Goal: Answer question/provide support: Share knowledge or assist other users

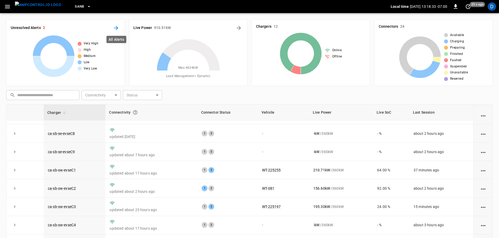
click at [116, 26] on icon "All Alerts" at bounding box center [116, 28] width 4 height 4
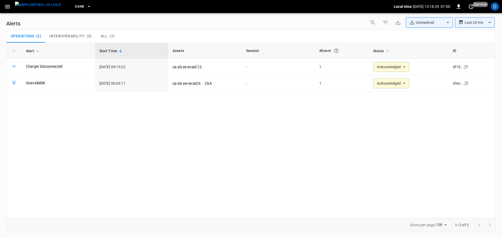
click at [43, 8] on img "menu" at bounding box center [38, 5] width 46 height 7
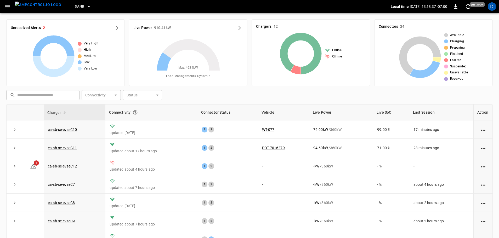
click at [75, 7] on span "SanB" at bounding box center [79, 7] width 9 height 6
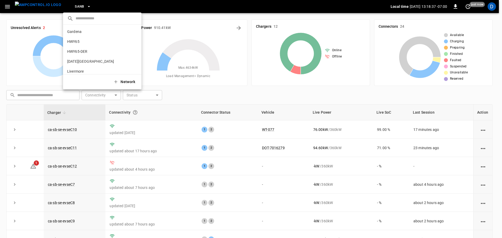
scroll to position [44, 0]
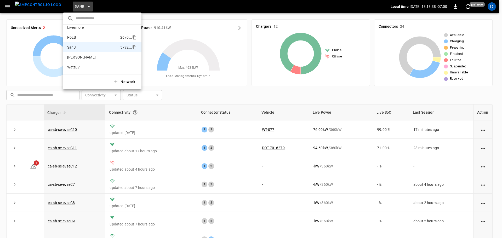
click at [73, 36] on p "PoLB" at bounding box center [92, 37] width 51 height 5
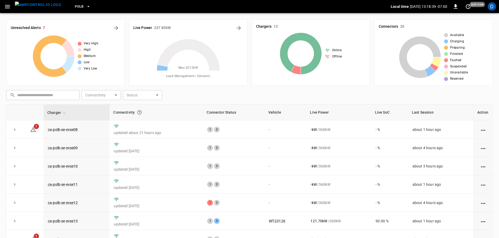
click at [75, 7] on button "PoLB" at bounding box center [83, 7] width 20 height 10
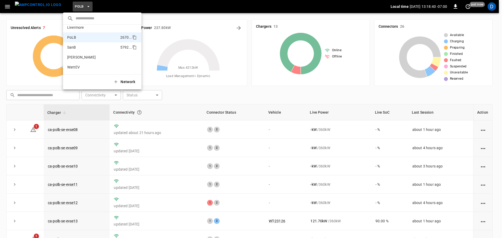
click at [78, 50] on p "SanB" at bounding box center [92, 47] width 51 height 5
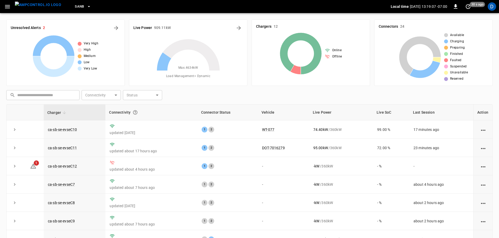
click at [75, 7] on button "SanB" at bounding box center [83, 7] width 20 height 10
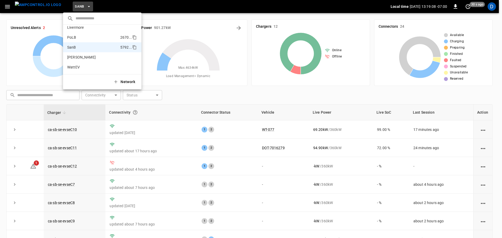
click at [79, 38] on p "PoLB" at bounding box center [92, 37] width 51 height 5
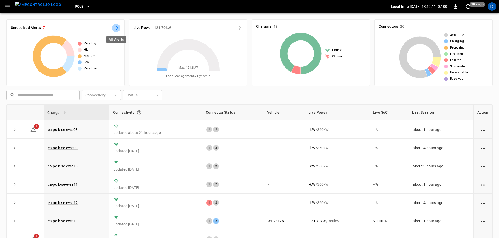
click at [116, 26] on icon "All Alerts" at bounding box center [116, 28] width 6 height 6
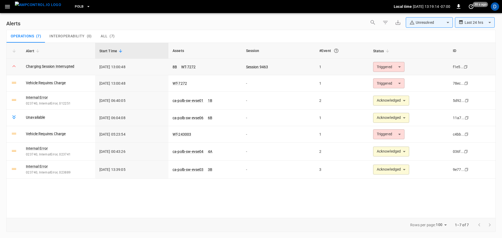
click at [385, 65] on body "**********" at bounding box center [251, 118] width 502 height 236
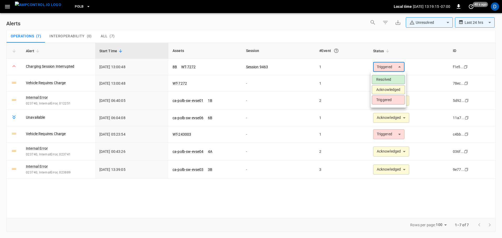
click at [381, 80] on li "Resolved" at bounding box center [388, 79] width 33 height 9
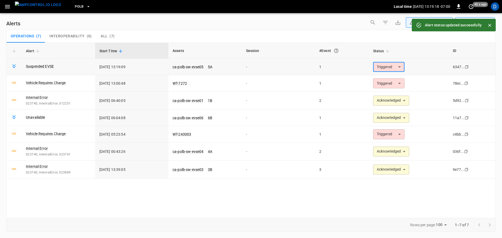
click at [381, 67] on body "**********" at bounding box center [251, 118] width 502 height 236
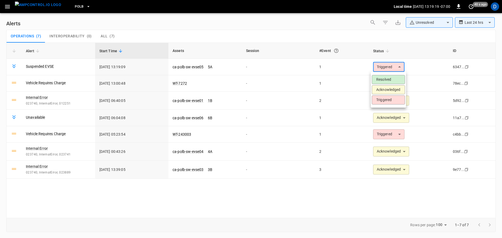
click at [304, 72] on div at bounding box center [251, 119] width 502 height 238
click at [41, 5] on img "menu" at bounding box center [38, 5] width 46 height 7
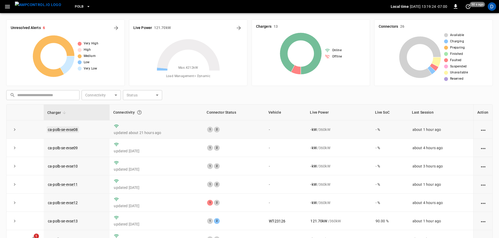
click at [69, 131] on link "ca-polb-se-evse08" at bounding box center [63, 129] width 32 height 6
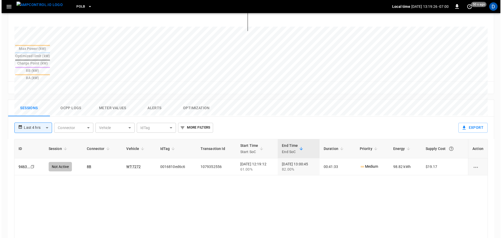
scroll to position [191, 0]
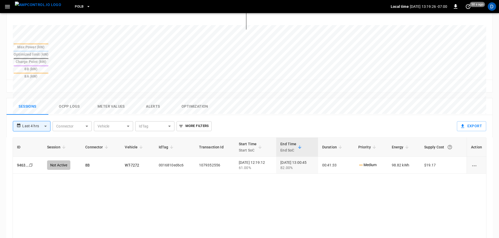
click at [71, 98] on button "Ocpp logs" at bounding box center [69, 106] width 42 height 17
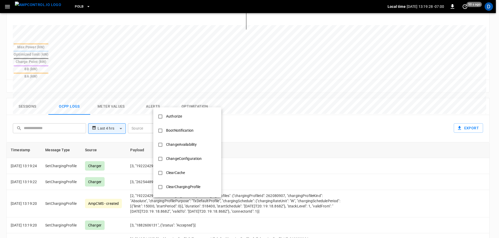
click at [188, 98] on body "**********" at bounding box center [249, 69] width 499 height 520
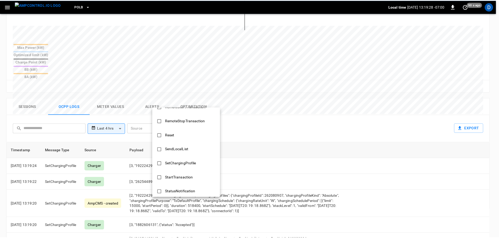
scroll to position [253, 0]
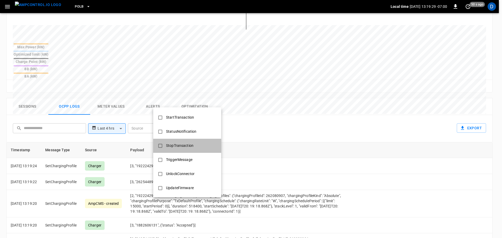
click at [188, 144] on div "StopTransaction" at bounding box center [180, 146] width 34 height 10
type input "**********"
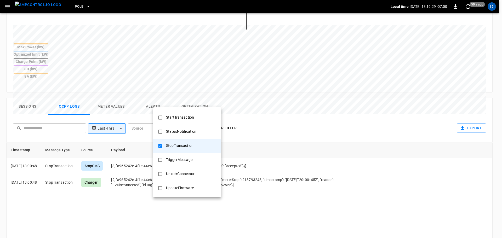
click at [264, 159] on div at bounding box center [251, 119] width 502 height 238
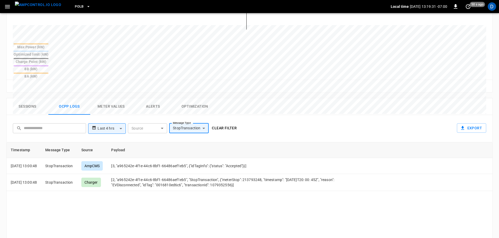
click at [231, 123] on button "Clear filter" at bounding box center [224, 128] width 29 height 10
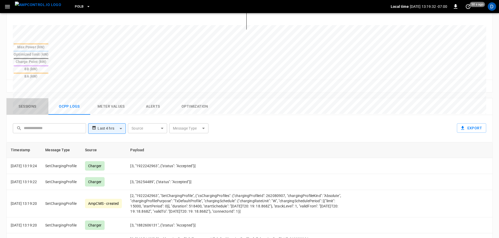
click at [21, 98] on button "Sessions" at bounding box center [28, 106] width 42 height 17
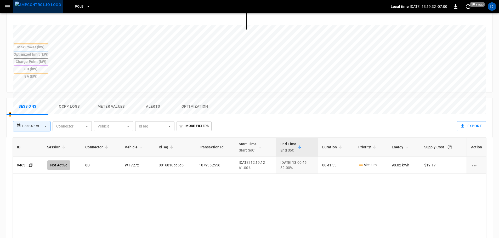
click at [39, 4] on img "menu" at bounding box center [38, 5] width 46 height 7
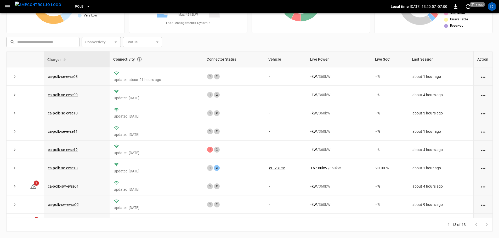
click at [75, 10] on button "PoLB" at bounding box center [83, 7] width 20 height 10
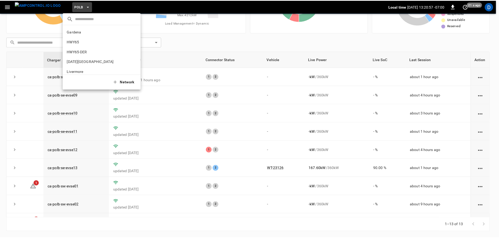
scroll to position [44, 0]
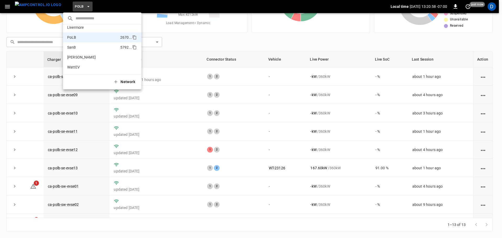
click at [78, 44] on li "SanB 5792 ..." at bounding box center [102, 47] width 78 height 10
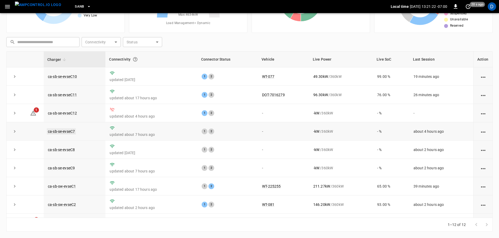
click at [68, 131] on link "ca-sb-se-evseC7" at bounding box center [61, 131] width 29 height 6
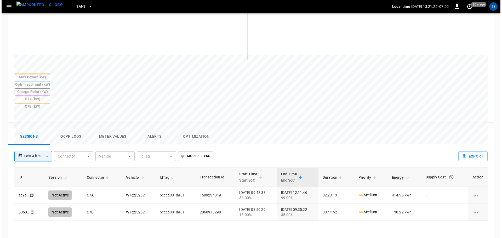
scroll to position [159, 0]
click at [65, 128] on button "Ocpp logs" at bounding box center [69, 136] width 42 height 17
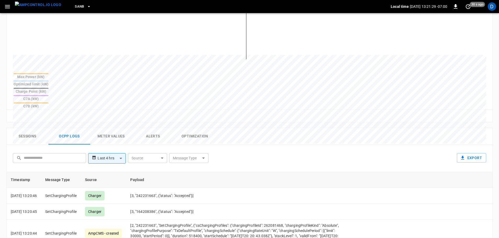
click at [177, 132] on body "**********" at bounding box center [249, 100] width 499 height 518
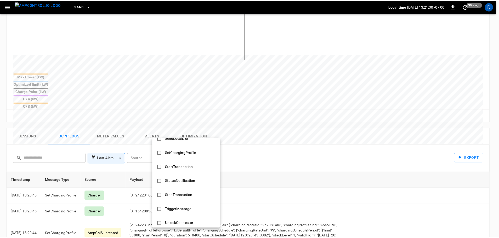
scroll to position [253, 0]
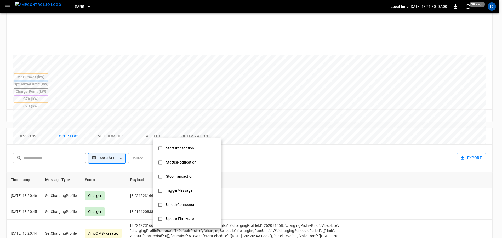
click at [178, 175] on div "StopTransaction" at bounding box center [180, 177] width 34 height 10
type input "**********"
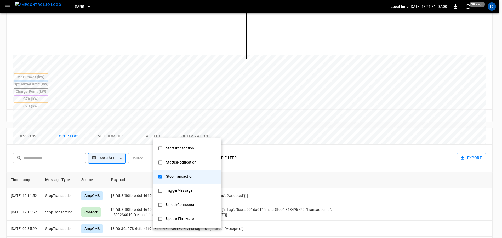
click at [282, 158] on div at bounding box center [251, 119] width 502 height 238
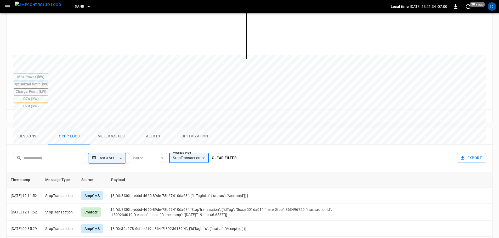
click at [225, 153] on button "Clear filter" at bounding box center [224, 158] width 29 height 10
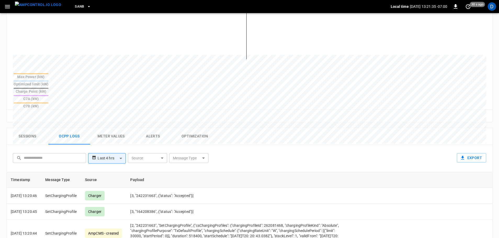
click at [19, 128] on button "Sessions" at bounding box center [28, 136] width 42 height 17
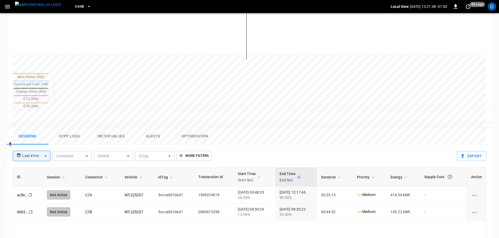
click at [41, 2] on img "menu" at bounding box center [38, 5] width 46 height 7
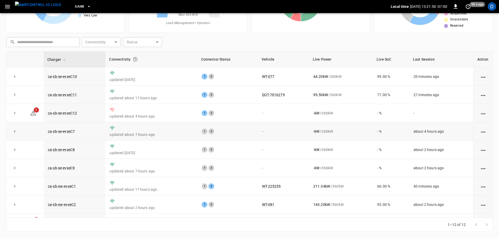
scroll to position [72, 0]
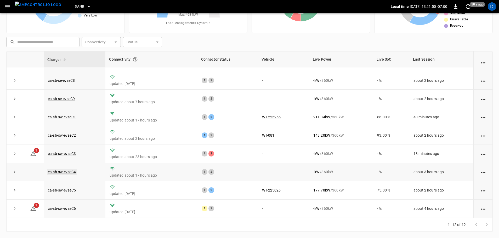
click at [71, 169] on link "ca-sb-sw-evseC4" at bounding box center [62, 172] width 30 height 6
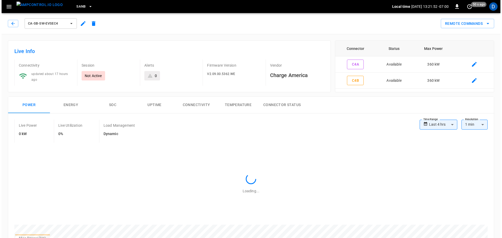
scroll to position [232, 0]
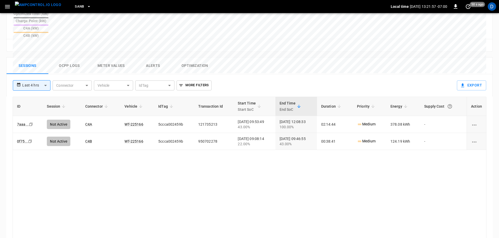
click at [78, 57] on button "Ocpp logs" at bounding box center [69, 65] width 42 height 17
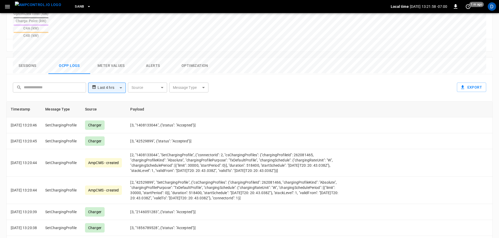
click at [188, 62] on body "**********" at bounding box center [249, 28] width 499 height 520
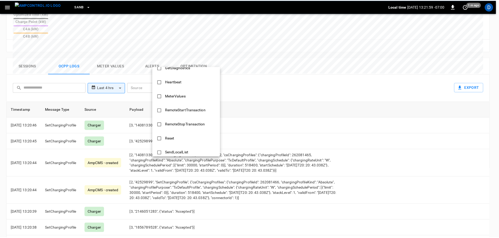
scroll to position [253, 0]
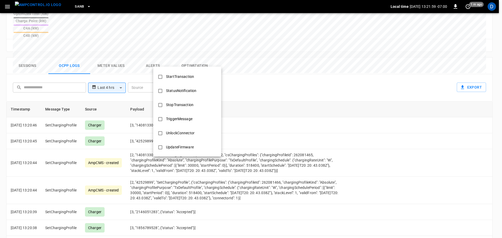
click at [189, 102] on div "StopTransaction" at bounding box center [180, 105] width 34 height 10
type input "**********"
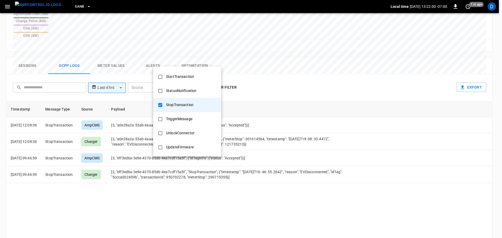
click at [265, 111] on div at bounding box center [251, 119] width 502 height 238
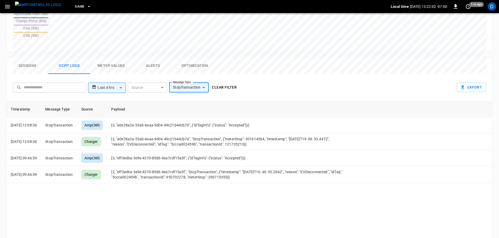
click at [223, 83] on button "Clear filter" at bounding box center [224, 88] width 29 height 10
click at [32, 57] on button "Sessions" at bounding box center [28, 65] width 42 height 17
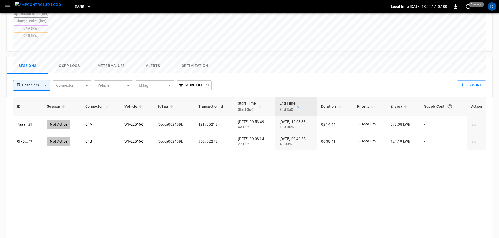
click at [41, 4] on img "menu" at bounding box center [38, 5] width 46 height 7
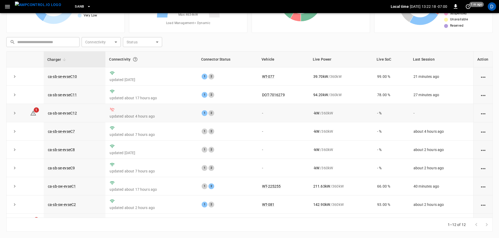
scroll to position [53, 0]
click at [69, 151] on link "ca-sb-se-evseC8" at bounding box center [61, 150] width 29 height 6
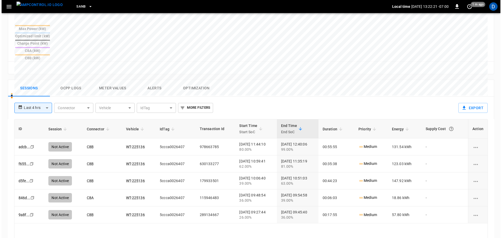
scroll to position [222, 0]
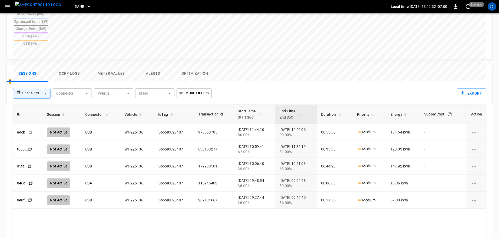
click at [73, 65] on button "Ocpp logs" at bounding box center [69, 73] width 42 height 17
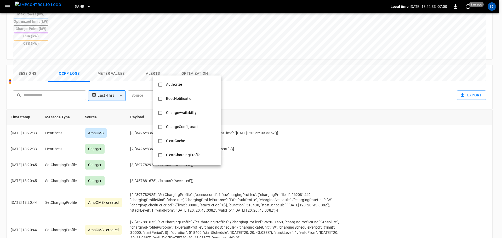
click at [186, 72] on body "**********" at bounding box center [251, 37] width 502 height 518
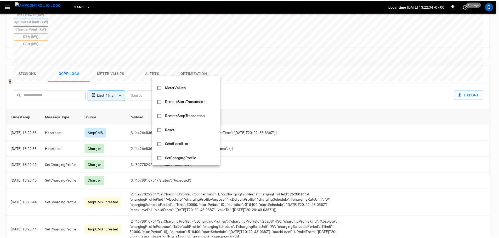
scroll to position [253, 0]
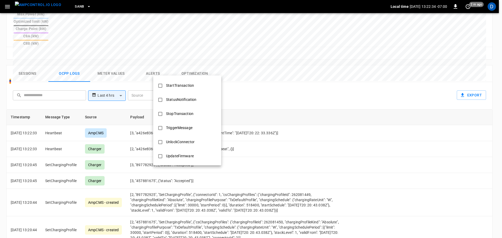
click at [183, 115] on div "StopTransaction" at bounding box center [180, 114] width 34 height 10
type input "**********"
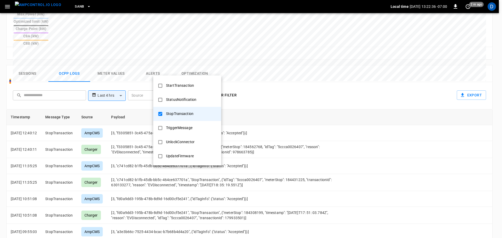
click at [268, 114] on div at bounding box center [251, 119] width 502 height 238
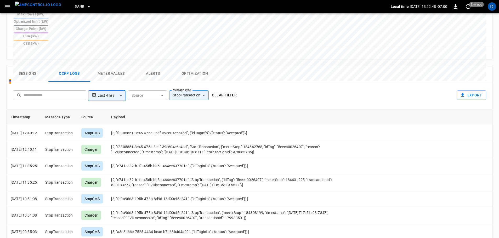
click at [222, 90] on button "Clear filter" at bounding box center [224, 95] width 29 height 10
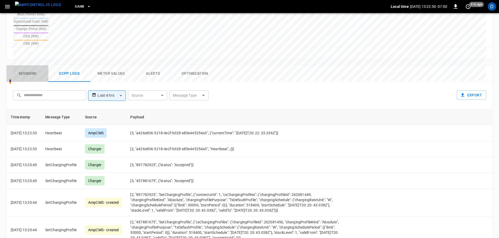
click at [29, 65] on button "Sessions" at bounding box center [28, 73] width 42 height 17
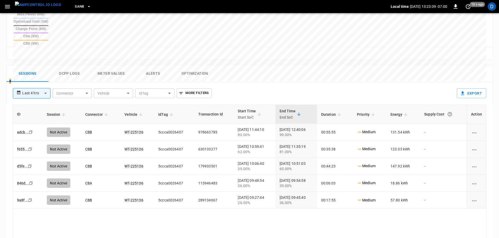
click at [35, 7] on img "menu" at bounding box center [38, 5] width 46 height 7
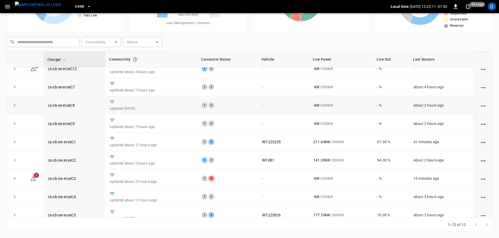
scroll to position [60, 0]
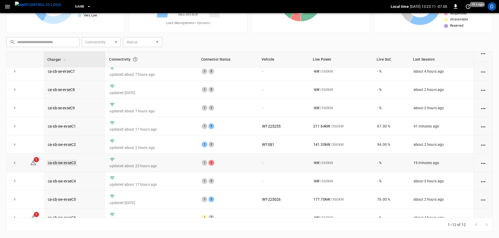
click at [70, 165] on link "ca-sb-sw-evseC3" at bounding box center [62, 163] width 30 height 6
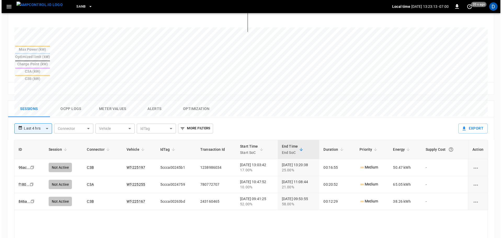
scroll to position [189, 0]
click at [70, 100] on button "Ocpp logs" at bounding box center [69, 108] width 42 height 17
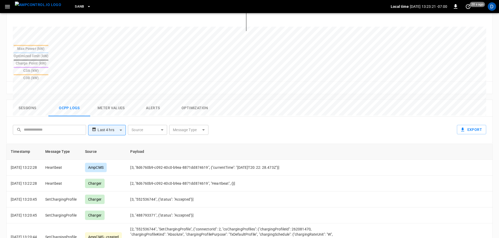
click at [185, 105] on body "**********" at bounding box center [249, 71] width 499 height 520
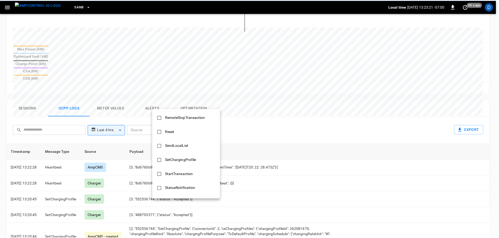
scroll to position [253, 0]
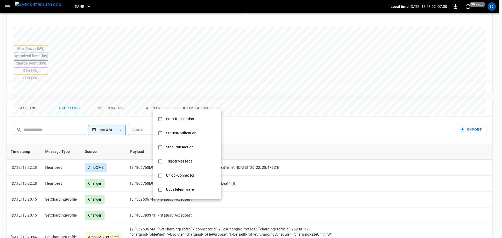
click at [178, 145] on div "StopTransaction" at bounding box center [180, 147] width 34 height 10
type input "**********"
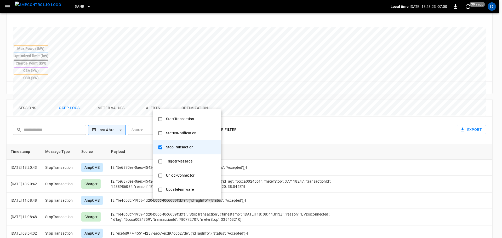
click at [265, 152] on div at bounding box center [251, 119] width 502 height 238
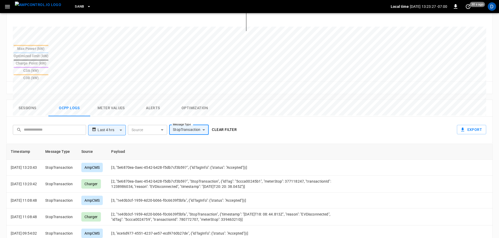
click at [230, 125] on button "Clear filter" at bounding box center [224, 130] width 29 height 10
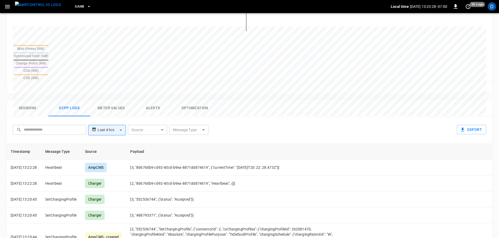
click at [32, 100] on button "Sessions" at bounding box center [28, 108] width 42 height 17
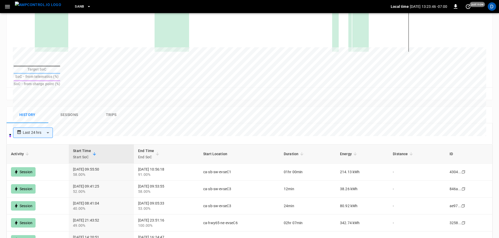
click at [39, 8] on img "menu" at bounding box center [38, 5] width 46 height 7
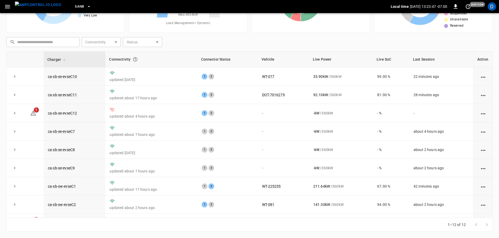
scroll to position [53, 0]
click at [61, 170] on link "ca-sb-se-evseC9" at bounding box center [61, 168] width 29 height 6
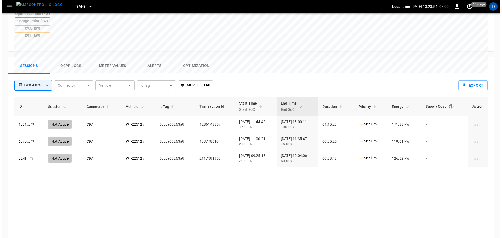
scroll to position [230, 0]
click at [68, 57] on button "Ocpp logs" at bounding box center [69, 65] width 42 height 17
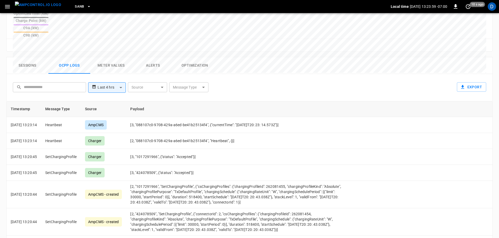
click at [177, 65] on body "**********" at bounding box center [249, 29] width 499 height 518
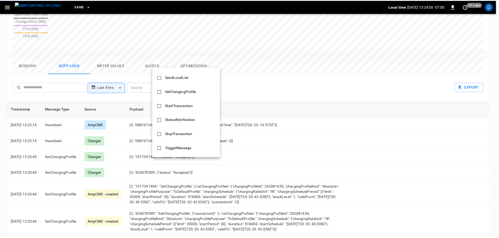
scroll to position [230, 0]
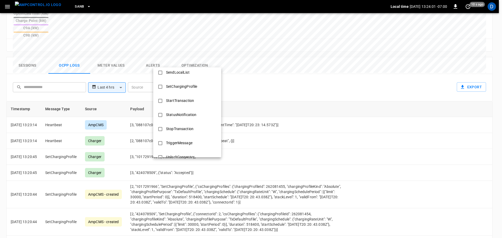
click at [174, 127] on div "StopTransaction" at bounding box center [180, 129] width 34 height 10
type input "**********"
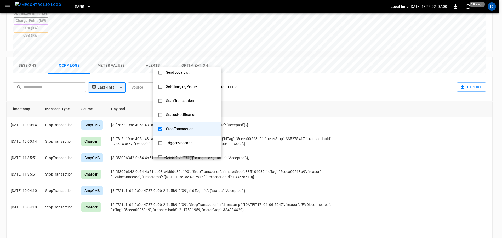
click at [277, 123] on div at bounding box center [251, 119] width 502 height 238
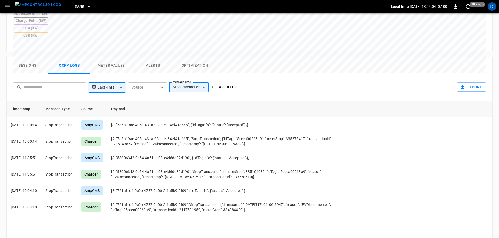
click at [227, 82] on button "Clear filter" at bounding box center [224, 87] width 29 height 10
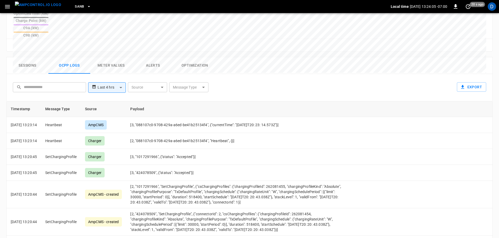
click at [28, 57] on button "Sessions" at bounding box center [28, 65] width 42 height 17
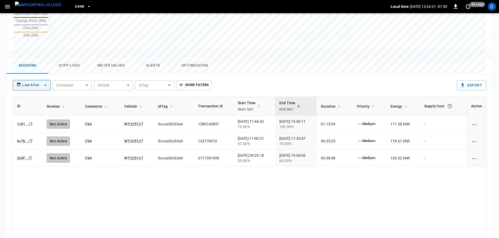
click at [42, 5] on img "menu" at bounding box center [38, 5] width 46 height 7
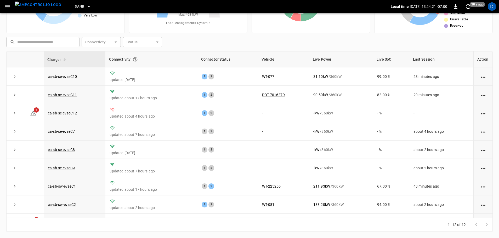
scroll to position [53, 0]
click at [70, 207] on link "ca-sb-sw-evseC2" at bounding box center [62, 204] width 30 height 6
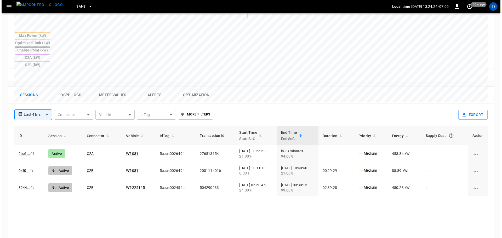
scroll to position [203, 0]
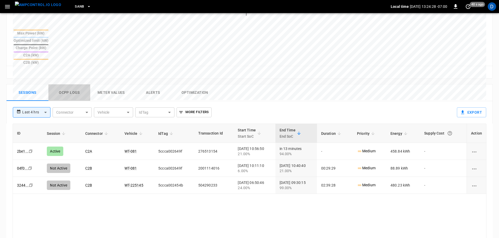
click at [76, 84] on button "Ocpp logs" at bounding box center [69, 92] width 42 height 17
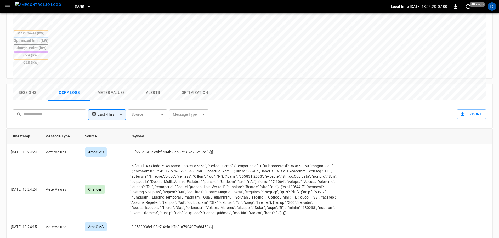
click at [195, 89] on body "**********" at bounding box center [249, 56] width 499 height 518
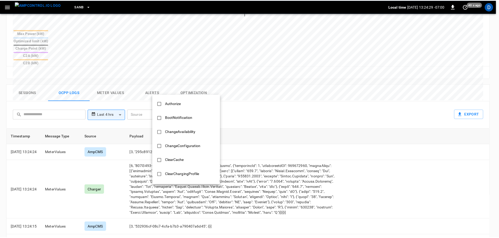
scroll to position [253, 0]
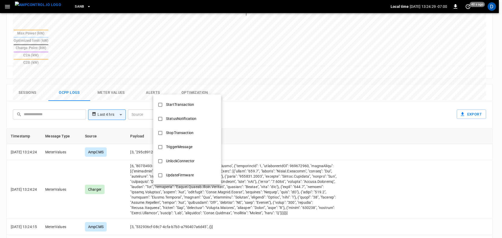
click at [186, 132] on div "StopTransaction" at bounding box center [180, 133] width 34 height 10
type input "**********"
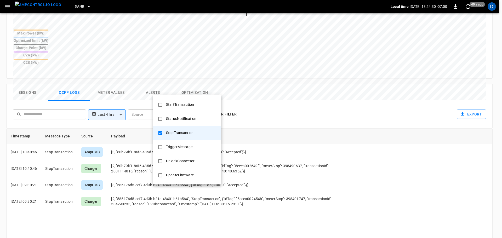
click at [261, 142] on div at bounding box center [251, 119] width 502 height 238
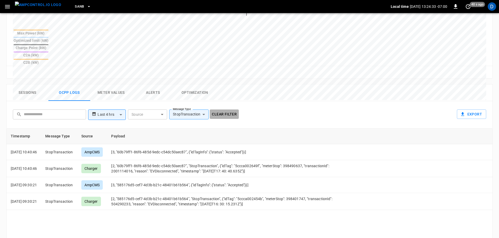
click at [218, 109] on button "Clear filter" at bounding box center [224, 114] width 29 height 10
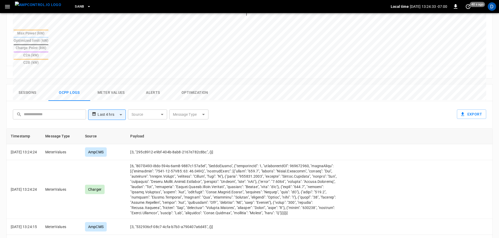
click at [34, 84] on button "Sessions" at bounding box center [28, 92] width 42 height 17
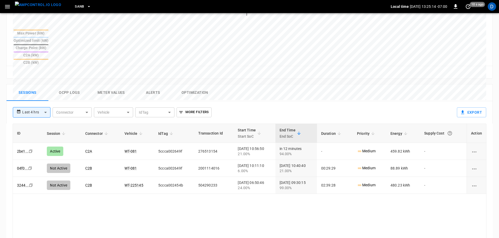
click at [42, 4] on img "menu" at bounding box center [38, 5] width 46 height 7
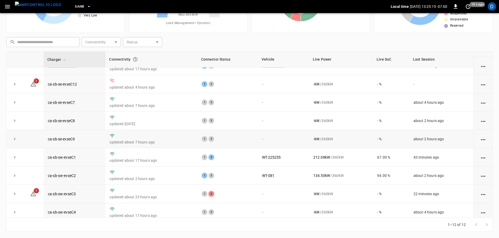
scroll to position [29, 0]
click at [69, 159] on link "ca-sb-sw-evseC1" at bounding box center [62, 157] width 30 height 6
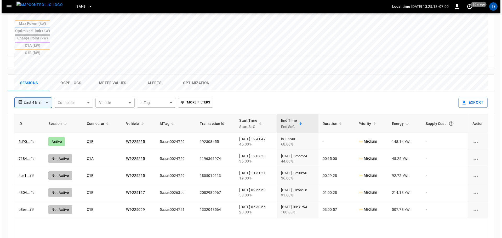
scroll to position [215, 0]
click at [68, 74] on button "Ocpp logs" at bounding box center [69, 82] width 42 height 17
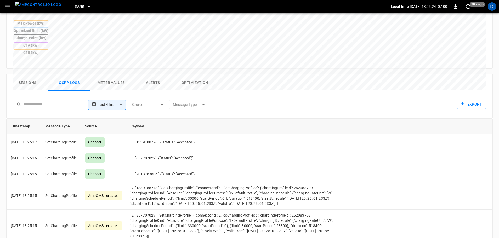
click at [191, 78] on body "**********" at bounding box center [249, 45] width 499 height 520
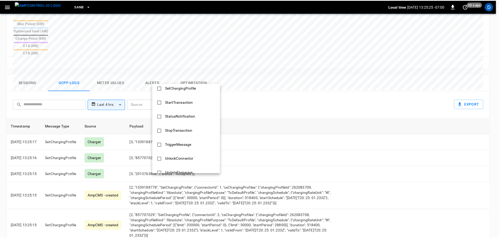
scroll to position [253, 0]
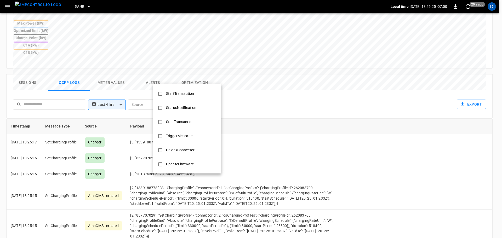
click at [179, 120] on div "StopTransaction" at bounding box center [180, 122] width 34 height 10
type input "**********"
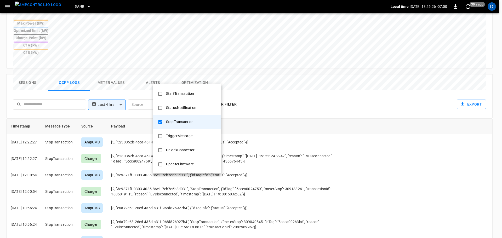
click at [265, 142] on div at bounding box center [251, 119] width 502 height 238
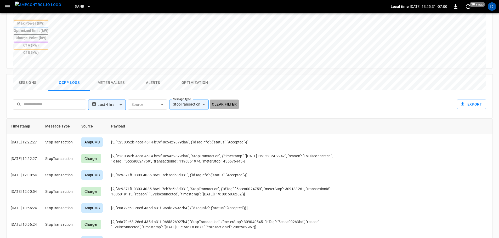
click at [221, 100] on button "Clear filter" at bounding box center [224, 105] width 29 height 10
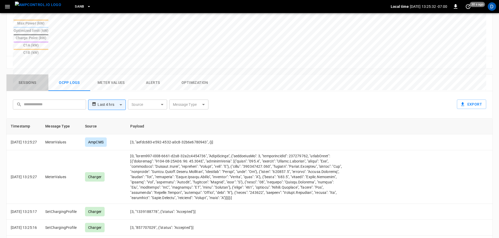
click at [29, 74] on button "Sessions" at bounding box center [28, 82] width 42 height 17
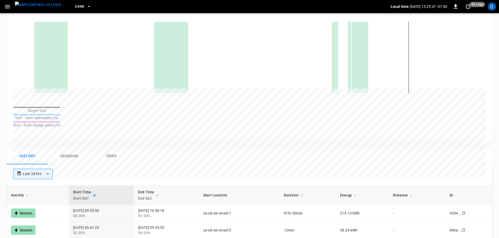
scroll to position [171, 0]
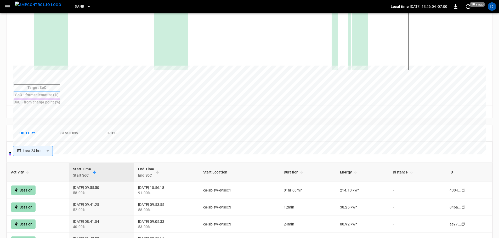
click at [45, 4] on img "menu" at bounding box center [38, 5] width 46 height 7
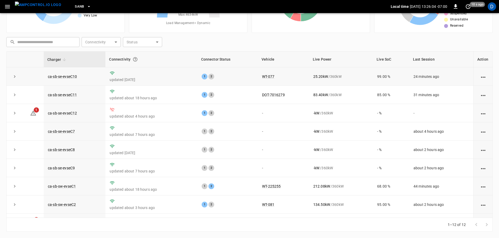
scroll to position [53, 0]
click at [71, 77] on link "ca-sb-se-evseC10" at bounding box center [62, 76] width 31 height 6
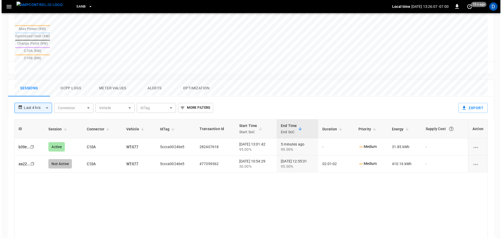
scroll to position [208, 0]
click at [68, 80] on button "Ocpp logs" at bounding box center [69, 88] width 42 height 17
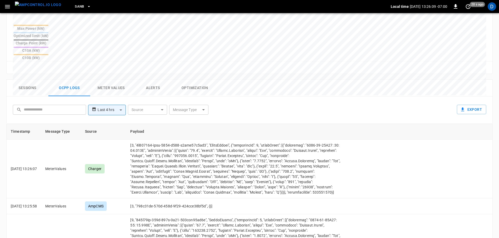
click at [192, 87] on body "**********" at bounding box center [249, 51] width 499 height 518
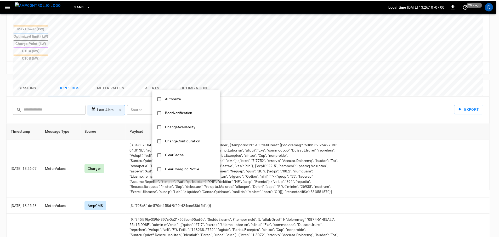
scroll to position [253, 0]
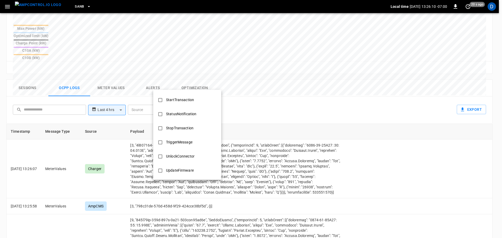
click at [184, 123] on li "StopTransaction" at bounding box center [187, 128] width 68 height 14
type input "**********"
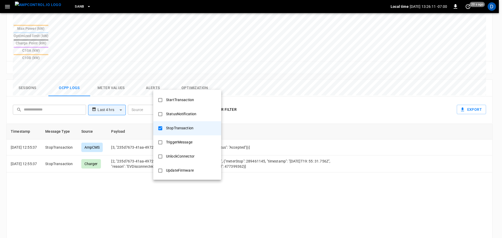
click at [264, 123] on div at bounding box center [251, 119] width 502 height 238
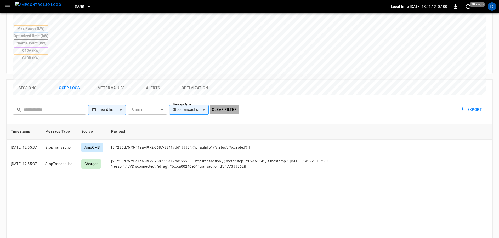
click at [226, 105] on button "Clear filter" at bounding box center [224, 110] width 29 height 10
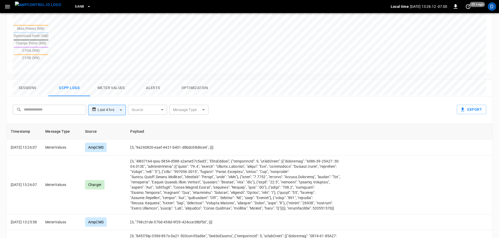
click at [36, 80] on button "Sessions" at bounding box center [28, 88] width 42 height 17
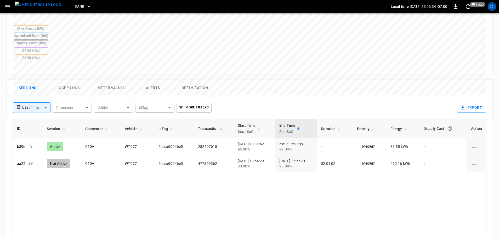
click at [37, 8] on img "menu" at bounding box center [38, 5] width 46 height 7
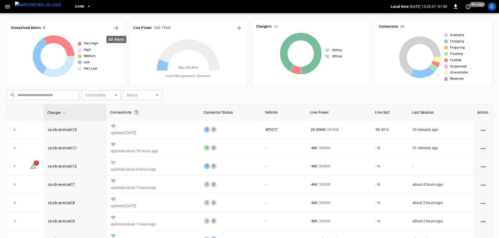
click at [118, 23] on div "Unresolved Alerts 3 Very High High Medium Low Very Low" at bounding box center [65, 52] width 118 height 67
click at [116, 27] on icon "All Alerts" at bounding box center [116, 28] width 6 height 6
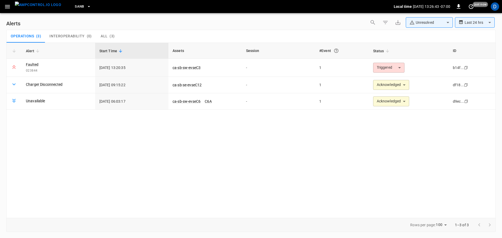
click at [422, 28] on div "**********" at bounding box center [431, 23] width 128 height 13
click at [420, 26] on body "**********" at bounding box center [251, 118] width 502 height 236
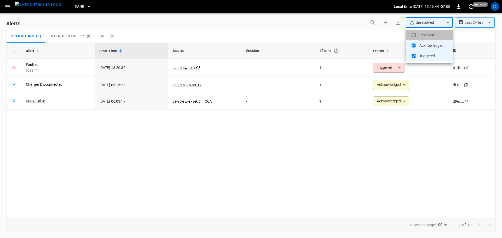
click at [420, 34] on li "Resolved" at bounding box center [429, 35] width 47 height 10
type input "**********"
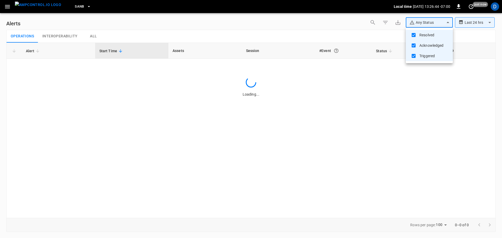
click at [321, 32] on div at bounding box center [251, 119] width 502 height 238
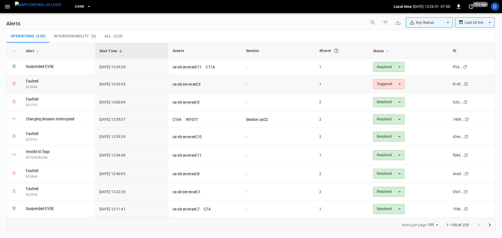
click at [385, 85] on body "**********" at bounding box center [251, 118] width 502 height 236
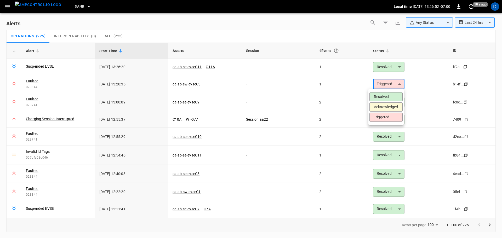
click at [381, 106] on li "Acknowledged" at bounding box center [385, 106] width 33 height 9
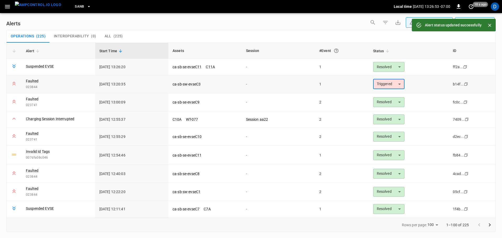
type input "**********"
click at [192, 83] on link "ca-sb-sw-evseC3" at bounding box center [186, 84] width 30 height 6
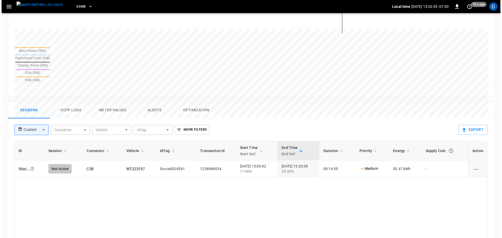
scroll to position [199, 0]
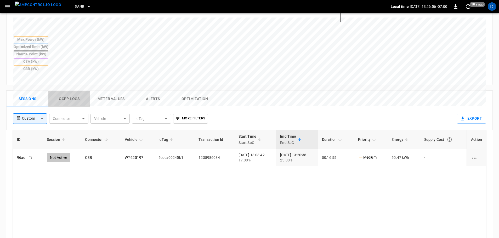
click at [67, 91] on button "Ocpp logs" at bounding box center [69, 99] width 42 height 17
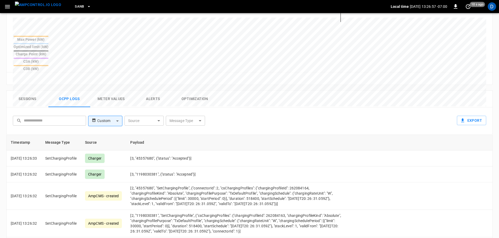
click at [187, 96] on body "SanB Local time [DATE] 13:26:57 -07:00 0 10 s ago D ca-sb-sw-evseC3 Remote Comm…" at bounding box center [249, 61] width 499 height 520
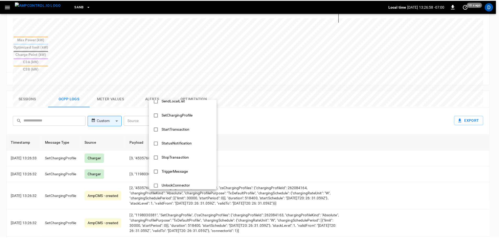
scroll to position [253, 0]
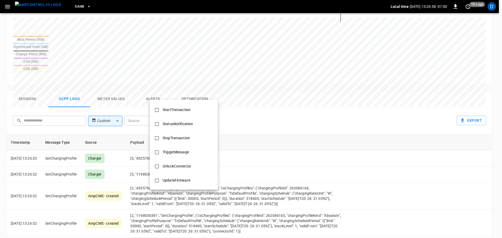
click at [175, 140] on div "StopTransaction" at bounding box center [176, 138] width 34 height 10
type input "**********"
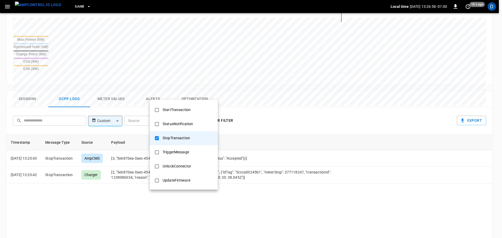
click at [267, 143] on div at bounding box center [251, 119] width 502 height 238
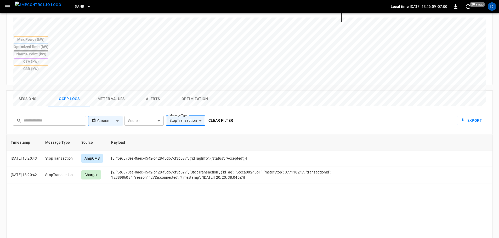
click at [221, 116] on button "Clear filter" at bounding box center [220, 121] width 29 height 10
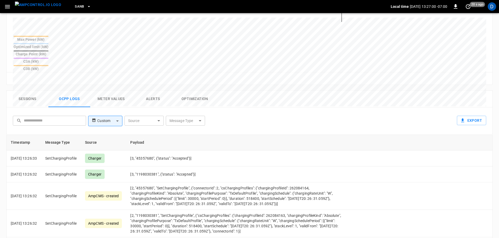
click at [29, 91] on button "Sessions" at bounding box center [28, 99] width 42 height 17
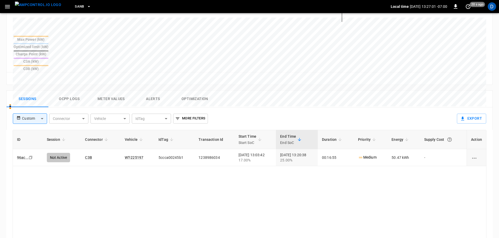
click at [36, 7] on img "menu" at bounding box center [38, 5] width 46 height 7
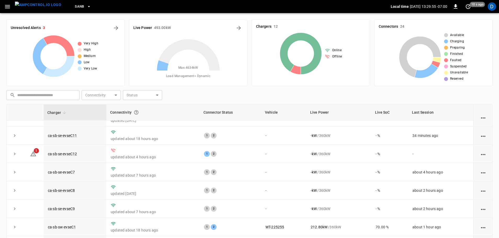
click at [73, 10] on button "SanB" at bounding box center [83, 7] width 20 height 10
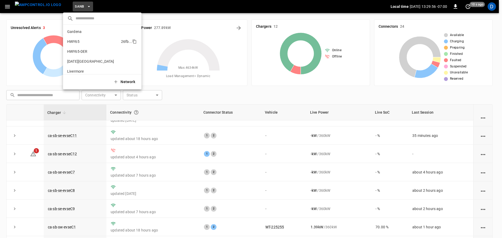
click at [79, 42] on p "HWY65" at bounding box center [93, 41] width 52 height 5
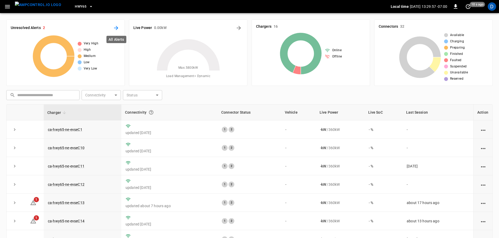
click at [114, 29] on icon "All Alerts" at bounding box center [116, 28] width 6 height 6
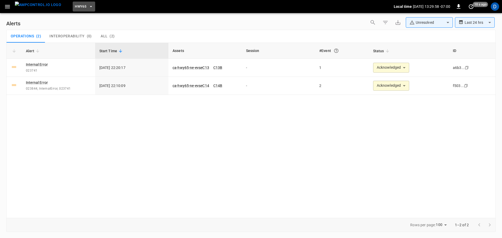
click at [78, 7] on button "HWY65" at bounding box center [84, 7] width 22 height 10
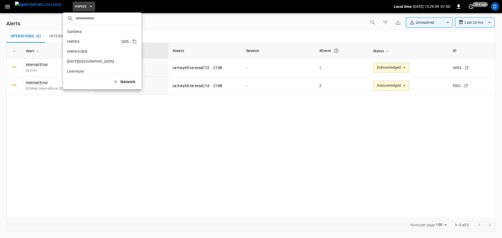
scroll to position [8, 0]
click at [82, 44] on p "HWY65-DER" at bounding box center [91, 43] width 49 height 5
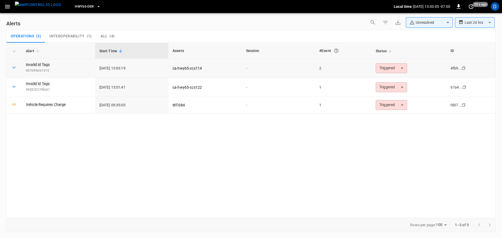
click at [386, 68] on body "**********" at bounding box center [251, 118] width 502 height 236
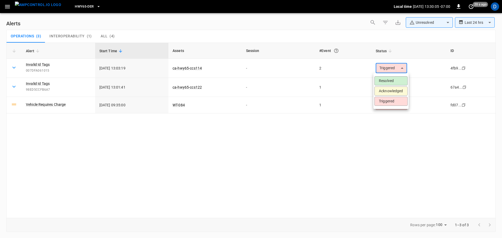
click at [386, 79] on li "Resolved" at bounding box center [390, 80] width 33 height 9
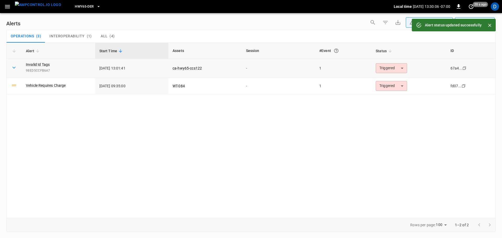
click at [388, 69] on body "**********" at bounding box center [251, 118] width 502 height 236
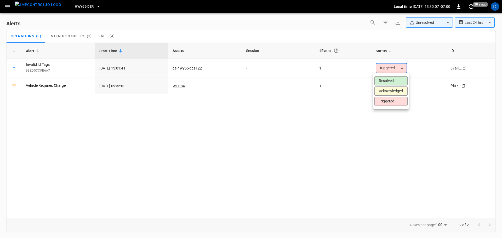
click at [382, 79] on li "Resolved" at bounding box center [390, 80] width 33 height 9
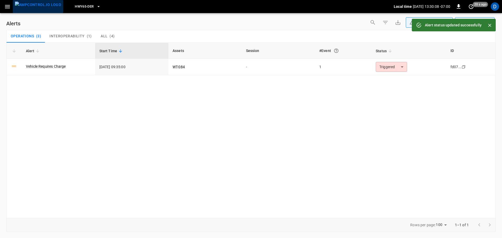
click at [41, 8] on img "menu" at bounding box center [38, 5] width 46 height 7
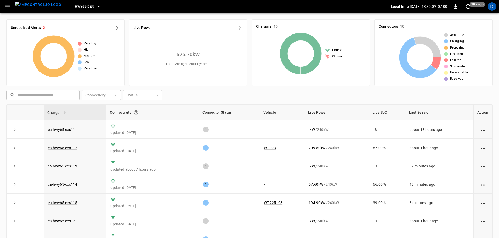
click at [75, 6] on span "HWY65-DER" at bounding box center [84, 7] width 19 height 6
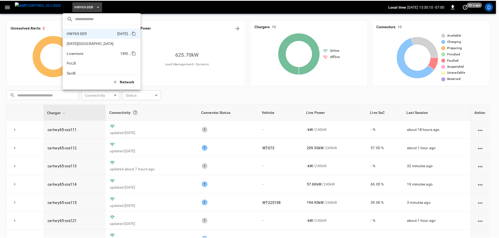
scroll to position [44, 0]
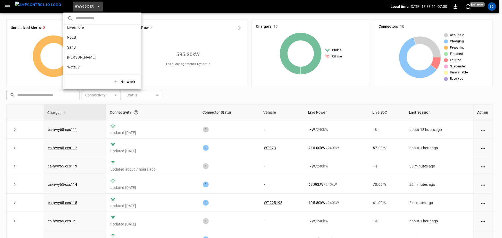
click at [159, 79] on div at bounding box center [251, 119] width 502 height 238
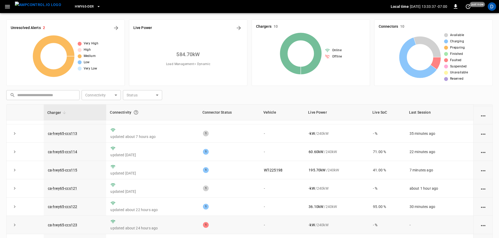
scroll to position [53, 0]
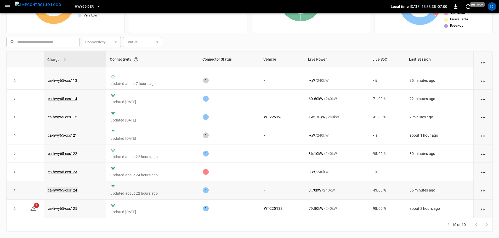
click at [74, 190] on link "ca-hwy65-ccs124" at bounding box center [62, 190] width 31 height 6
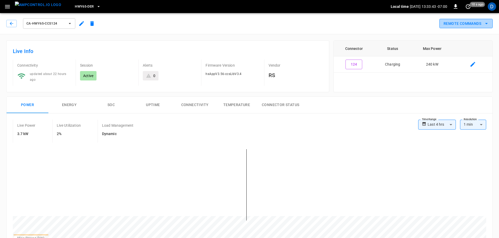
click at [453, 24] on button "Remote Commands" at bounding box center [465, 24] width 53 height 10
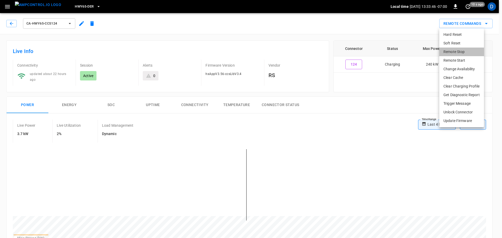
click at [447, 52] on li "Remote Stop" at bounding box center [461, 52] width 45 height 9
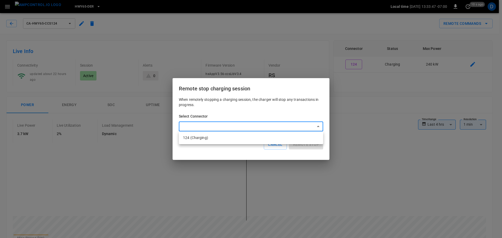
click at [280, 73] on div at bounding box center [251, 119] width 502 height 238
click at [273, 144] on button "Cancel" at bounding box center [275, 145] width 23 height 10
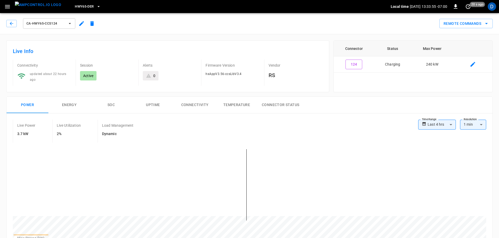
click at [44, 8] on img "menu" at bounding box center [38, 5] width 46 height 7
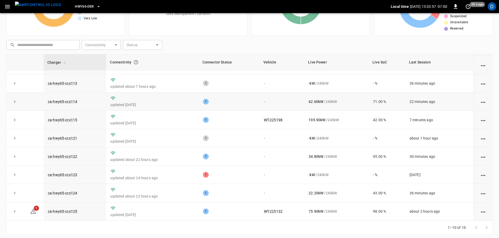
scroll to position [51, 0]
click at [69, 190] on link "ca-hwy65-ccs124" at bounding box center [62, 192] width 31 height 6
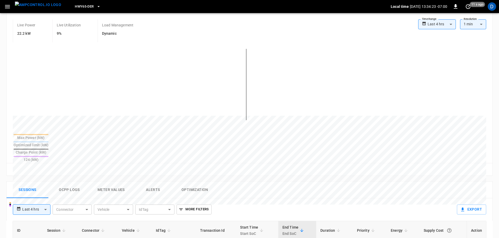
scroll to position [101, 0]
click at [33, 5] on img "menu" at bounding box center [38, 5] width 46 height 7
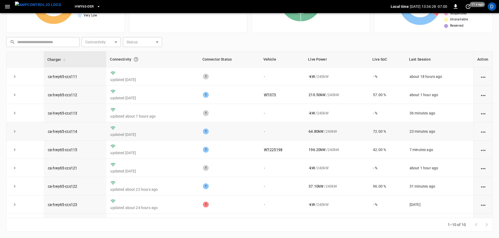
scroll to position [35, 0]
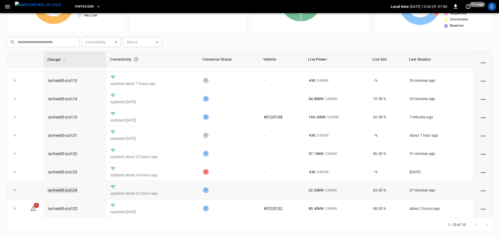
click at [71, 190] on link "ca-hwy65-ccs124" at bounding box center [62, 190] width 31 height 6
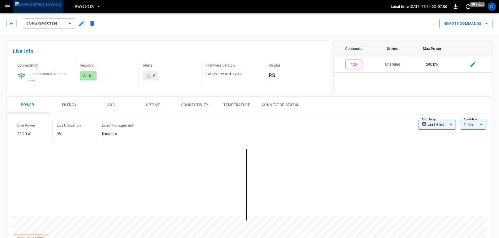
click at [41, 7] on img "menu" at bounding box center [38, 5] width 46 height 7
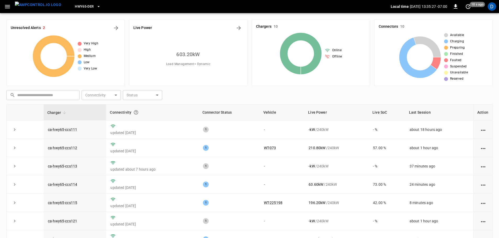
click at [84, 7] on span "HWY65-DER" at bounding box center [84, 7] width 19 height 6
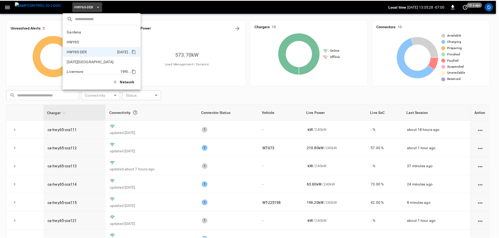
scroll to position [18, 0]
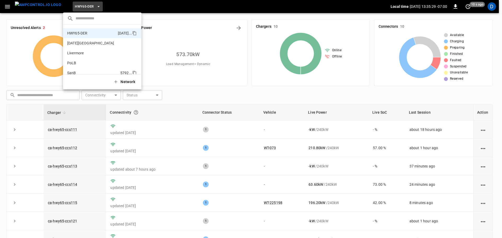
click at [77, 70] on li "SanB 5792 ..." at bounding box center [102, 73] width 78 height 10
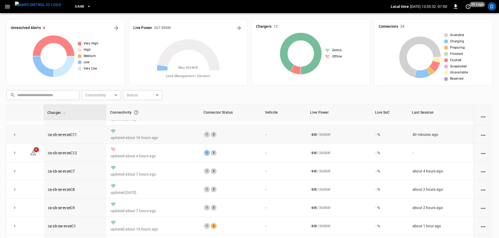
scroll to position [0, 0]
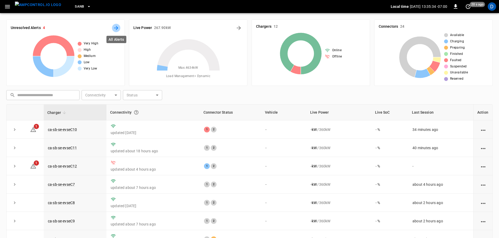
click at [117, 30] on icon "All Alerts" at bounding box center [116, 28] width 6 height 6
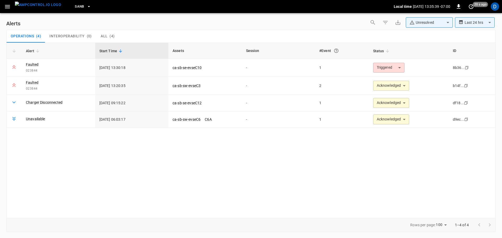
click at [419, 23] on body "**********" at bounding box center [251, 118] width 502 height 236
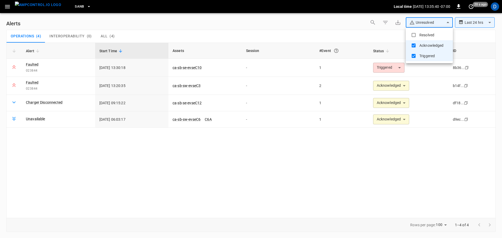
click at [419, 36] on li "Resolved" at bounding box center [429, 35] width 47 height 10
type input "**********"
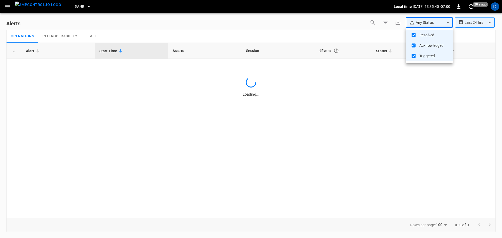
click at [361, 31] on div at bounding box center [251, 119] width 502 height 238
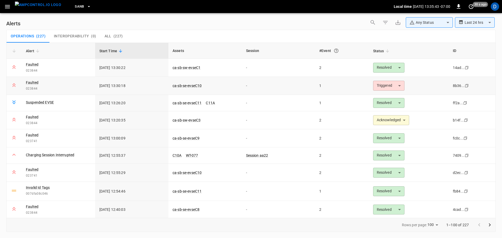
click at [380, 86] on body "**********" at bounding box center [251, 118] width 502 height 236
click at [380, 109] on li "Acknowledged" at bounding box center [385, 108] width 33 height 9
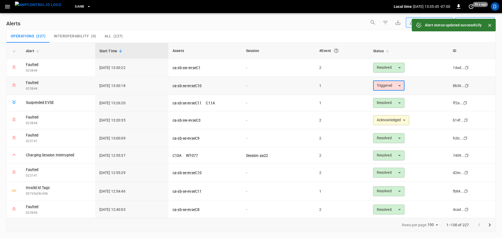
type input "**********"
click at [42, 8] on img "menu" at bounding box center [38, 5] width 46 height 7
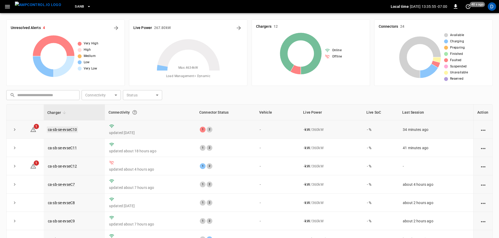
click at [73, 130] on link "ca-sb-se-evseC10" at bounding box center [62, 129] width 31 height 6
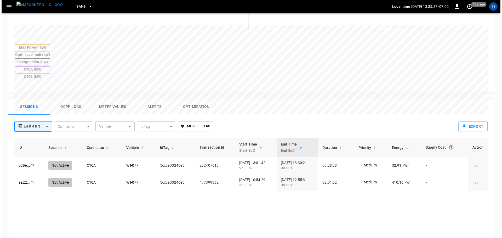
scroll to position [189, 0]
click at [66, 98] on button "Ocpp logs" at bounding box center [69, 106] width 42 height 17
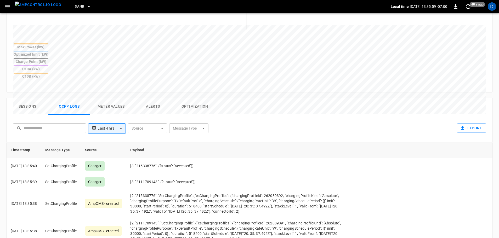
click at [181, 103] on body "**********" at bounding box center [249, 70] width 499 height 518
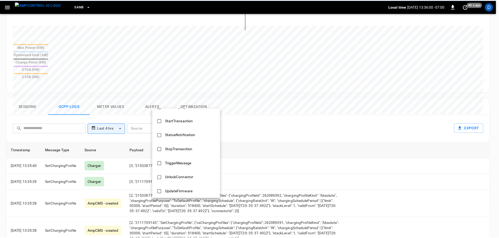
scroll to position [253, 0]
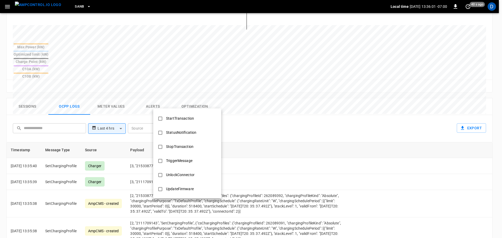
click at [184, 150] on div "StopTransaction" at bounding box center [180, 147] width 34 height 10
type input "**********"
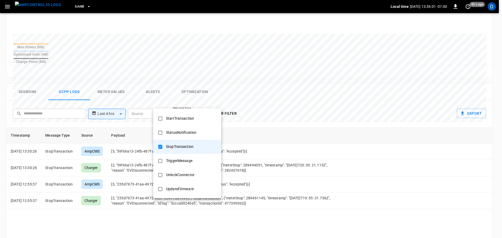
click at [272, 144] on div at bounding box center [251, 119] width 502 height 238
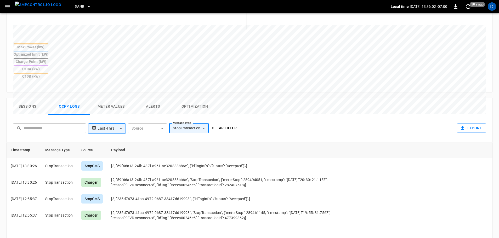
click at [230, 123] on button "Clear filter" at bounding box center [224, 128] width 29 height 10
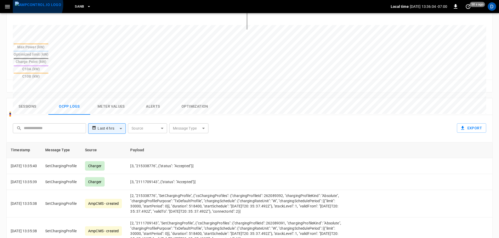
click at [37, 4] on img "menu" at bounding box center [38, 5] width 46 height 7
